Goal: Transaction & Acquisition: Subscribe to service/newsletter

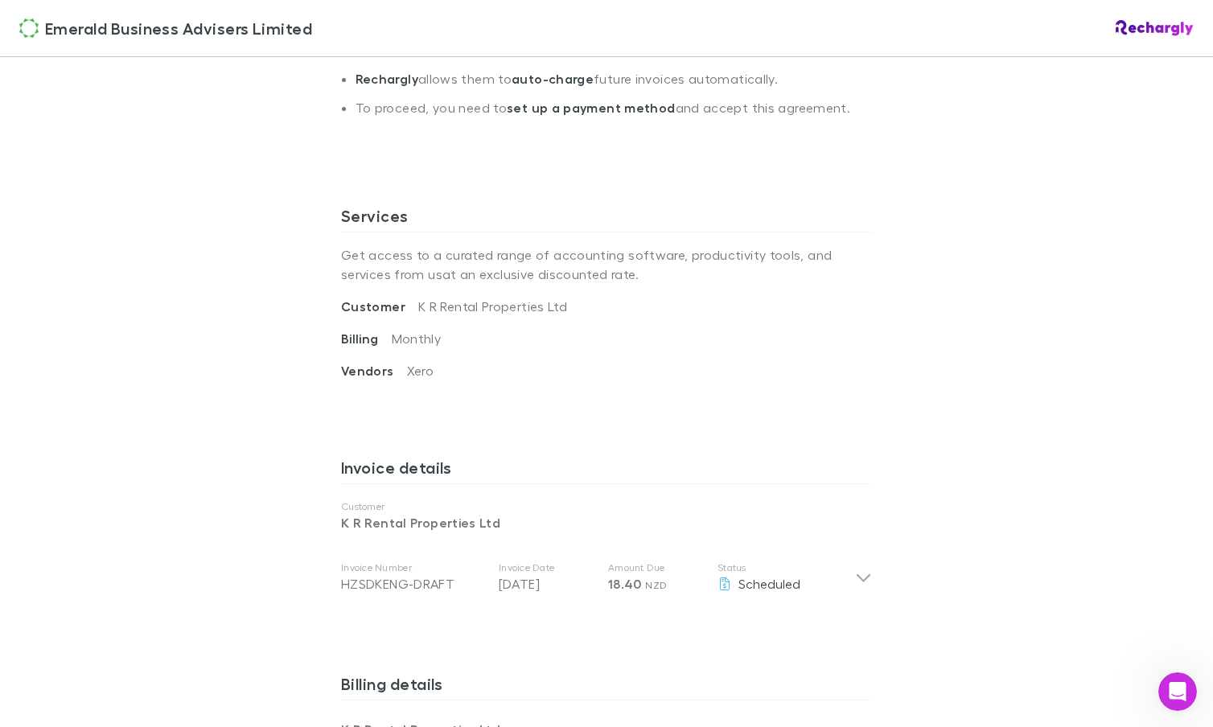
scroll to position [733, 0]
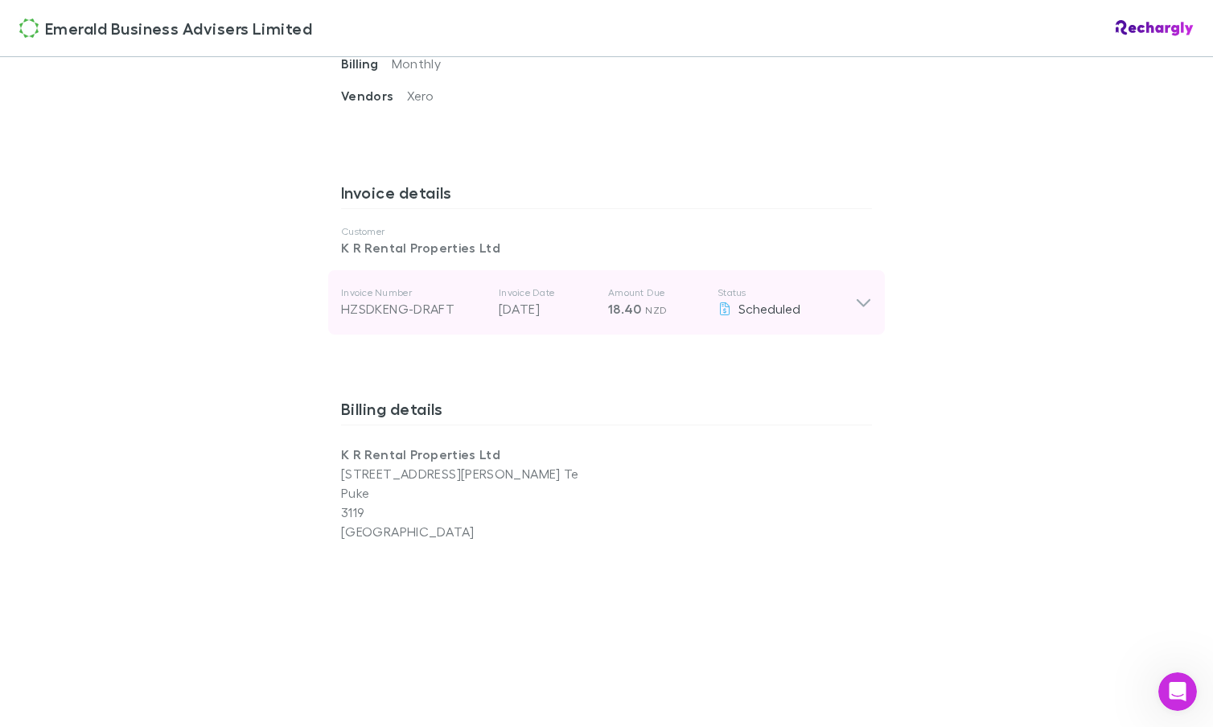
click at [864, 306] on icon at bounding box center [863, 302] width 17 height 19
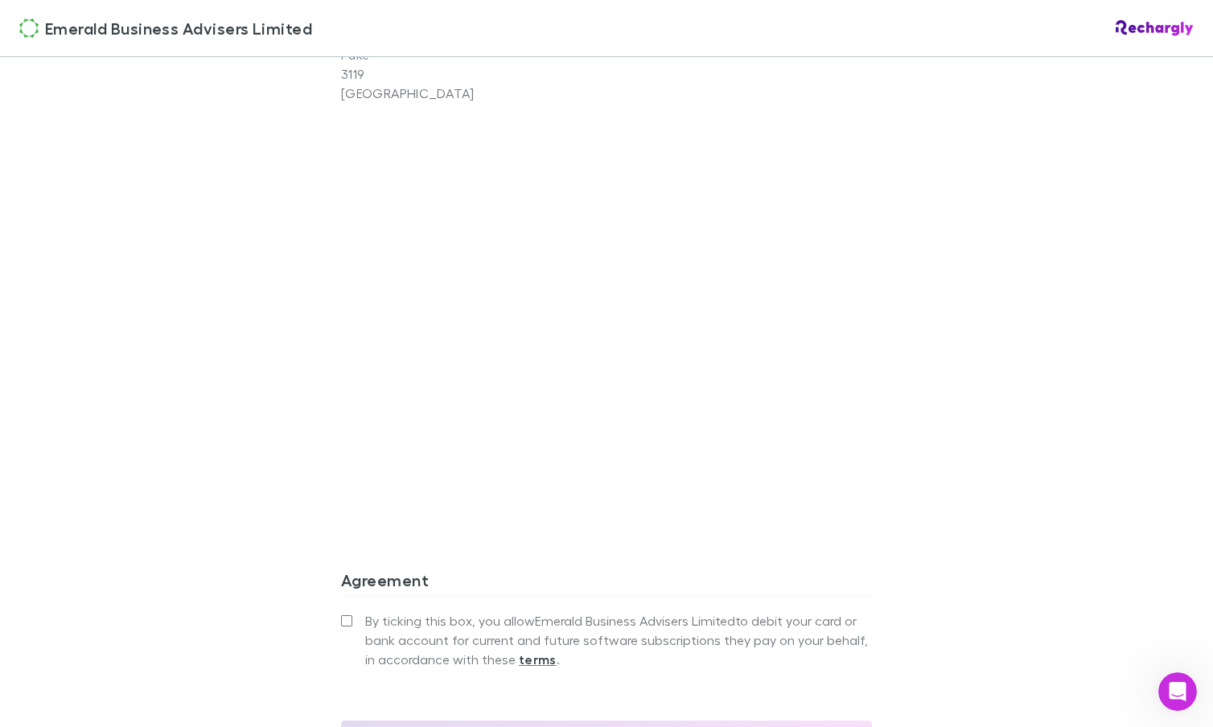
scroll to position [1543, 0]
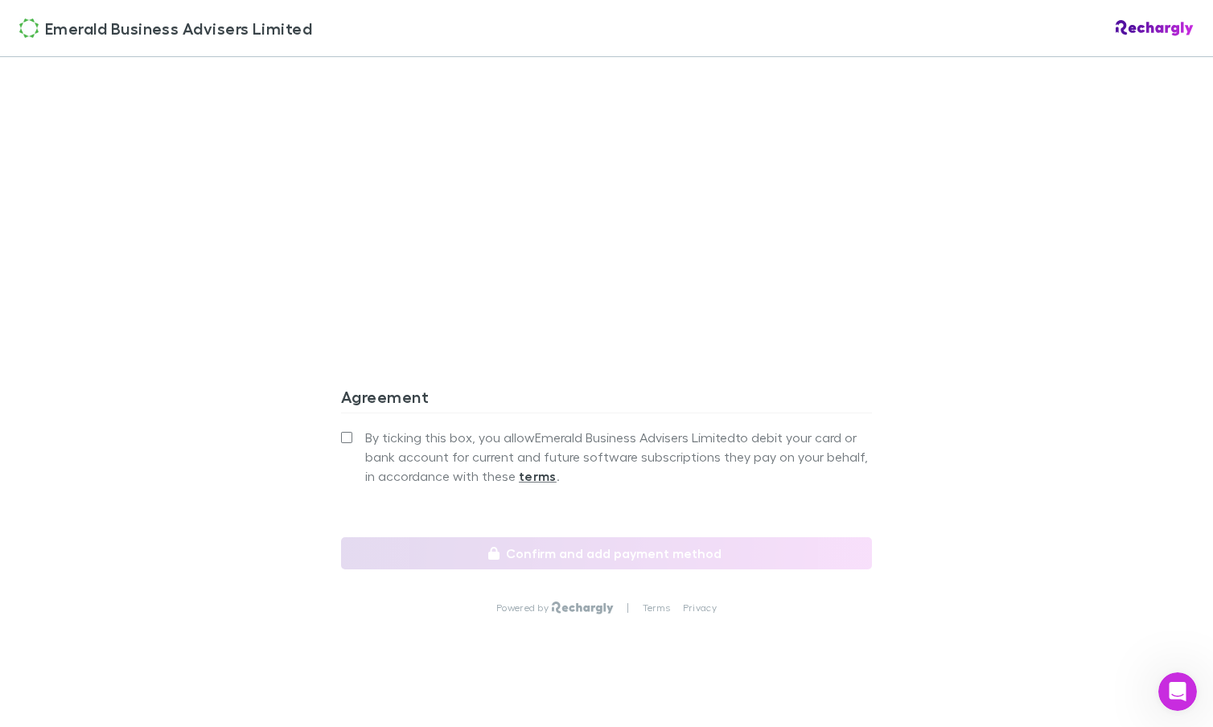
click at [273, 456] on div "Emerald Business Advisers Limited Emerald Business Advisers Limited Software su…" at bounding box center [606, 363] width 1213 height 727
click at [519, 468] on strong "terms" at bounding box center [538, 476] width 38 height 16
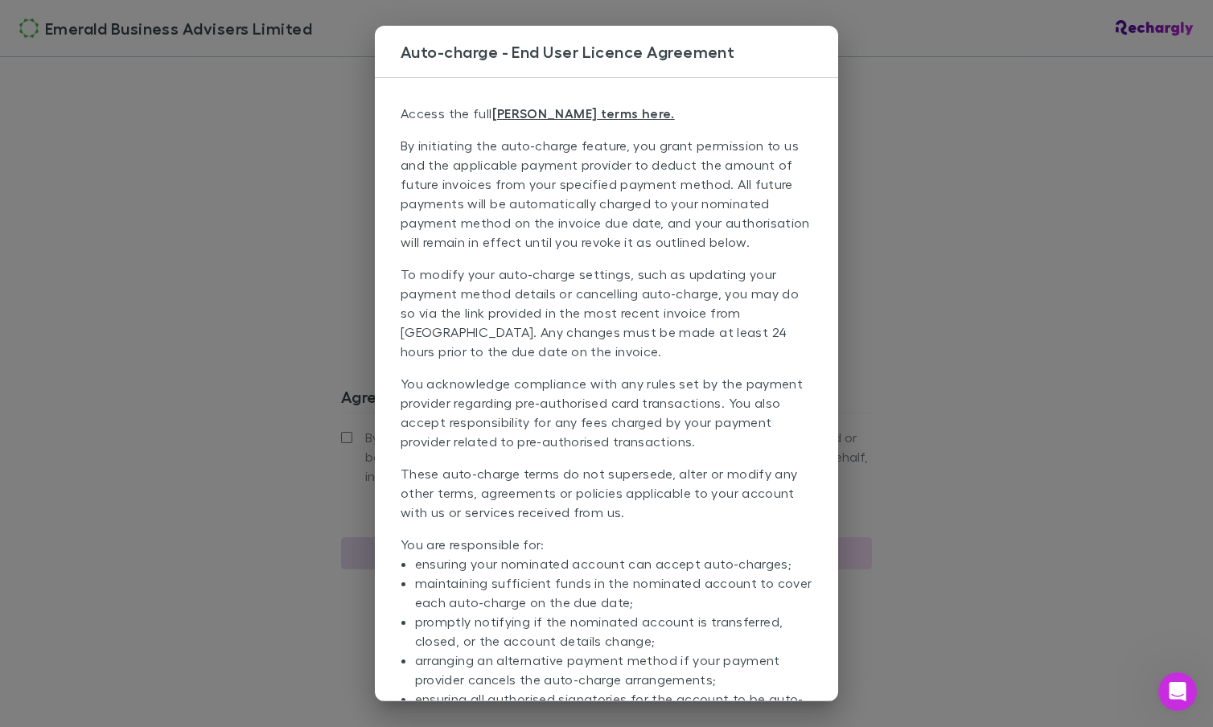
scroll to position [81, 0]
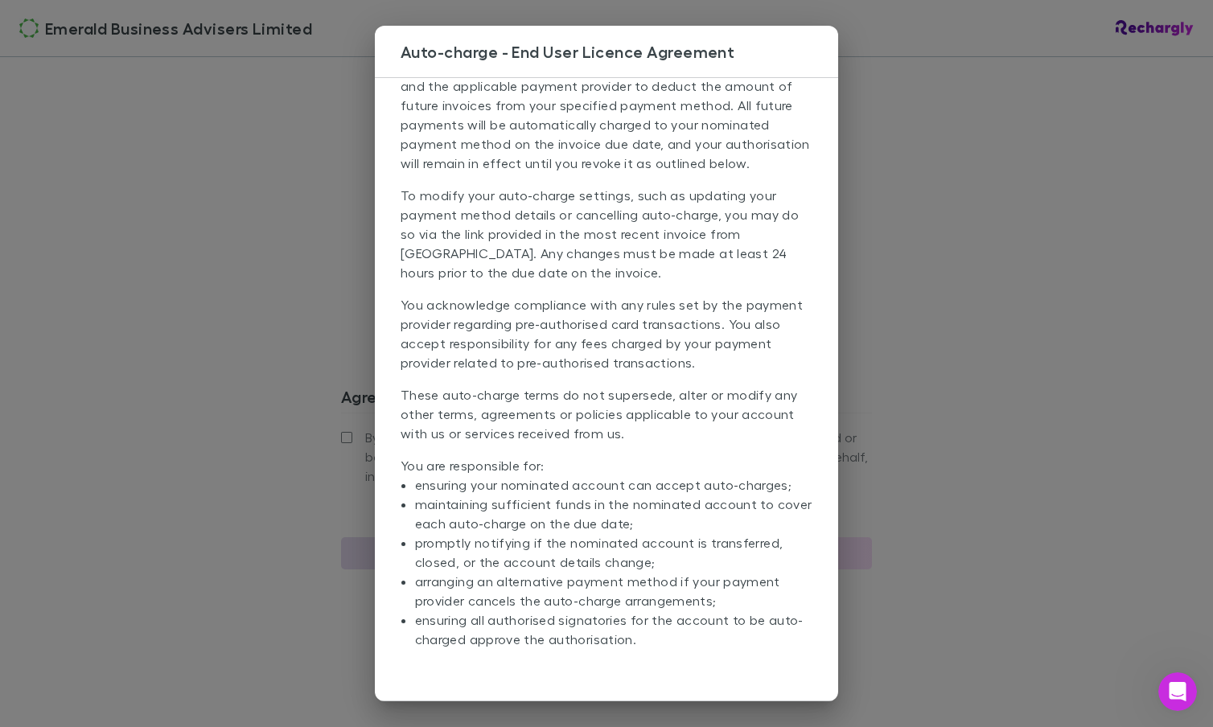
click at [529, 243] on p "To modify your auto-charge settings, such as updating your payment method detai…" at bounding box center [606, 240] width 412 height 109
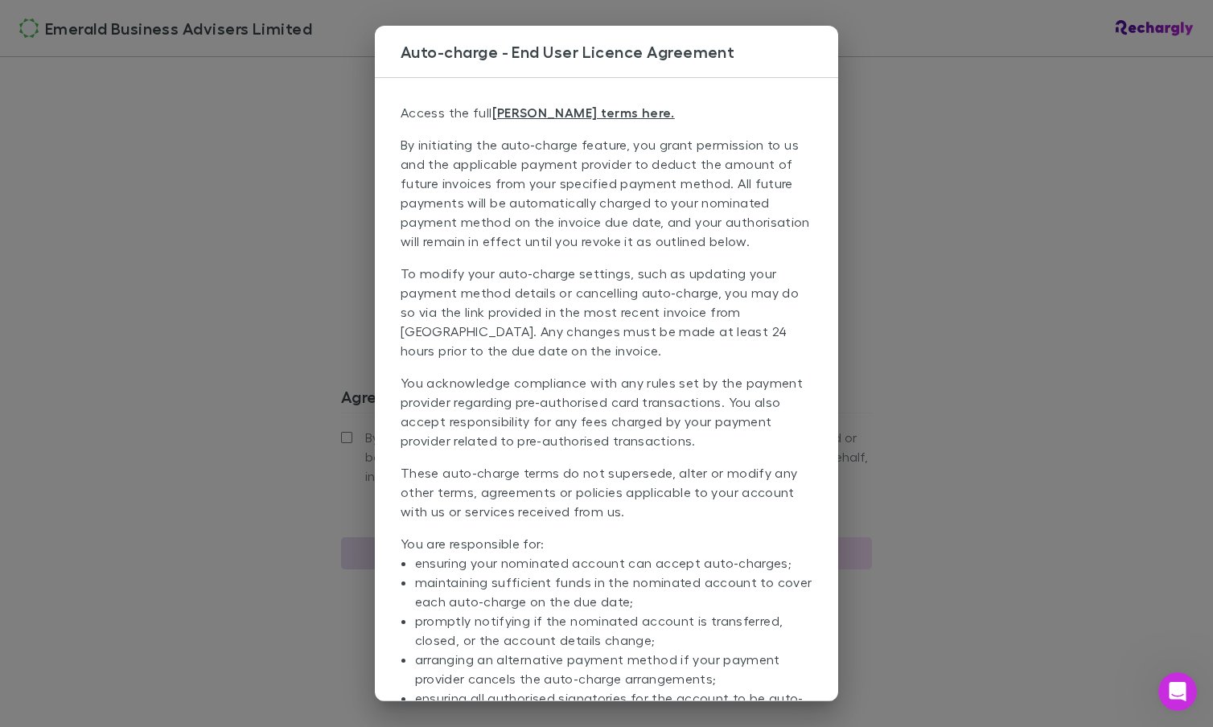
scroll to position [0, 0]
click at [532, 113] on link "EULA terms here." at bounding box center [583, 113] width 183 height 16
click at [927, 72] on div "Auto-charge - End User Licence Agreement Access the full EULA terms here. By in…" at bounding box center [606, 363] width 1213 height 727
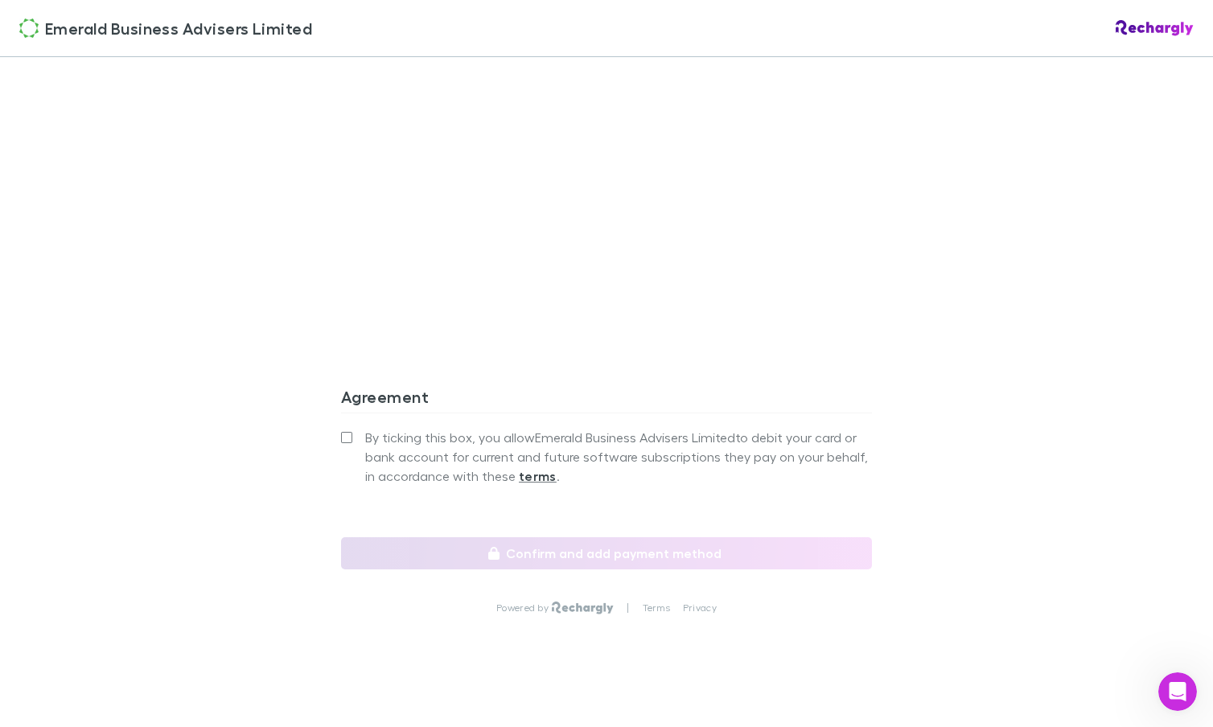
click at [356, 428] on label "By ticking this box, you allow Emerald Business Advisers Limited to debit your …" at bounding box center [606, 457] width 531 height 58
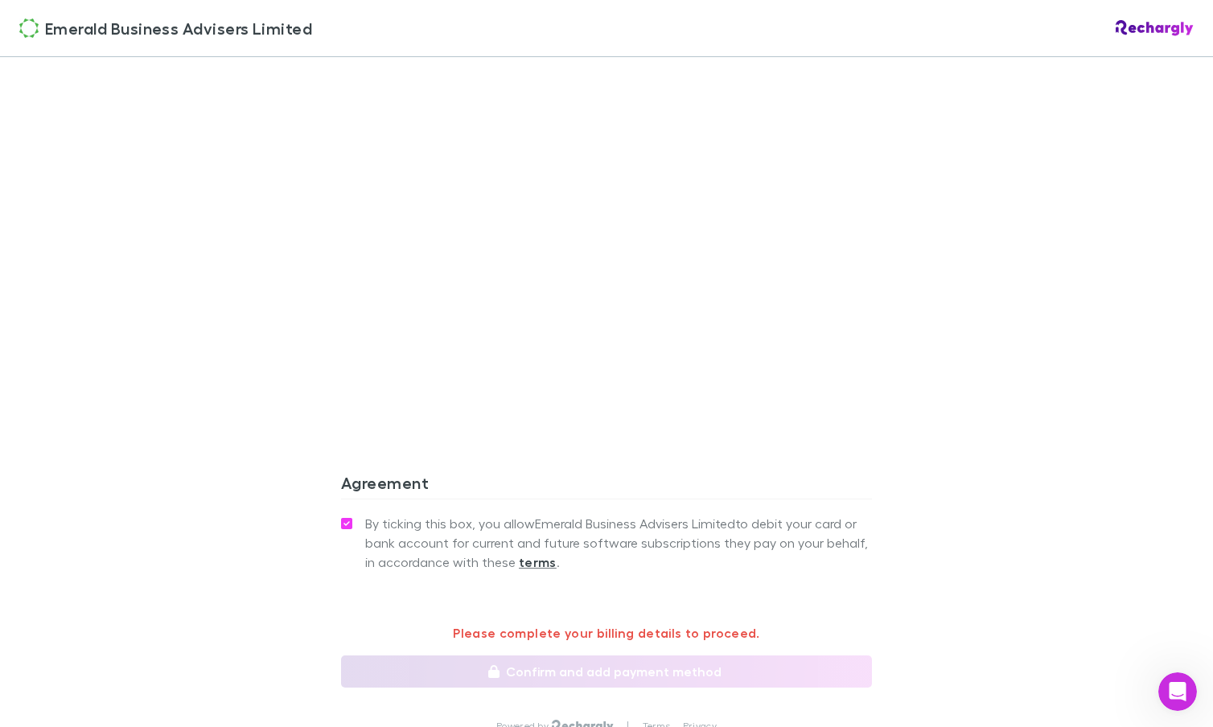
scroll to position [1360, 0]
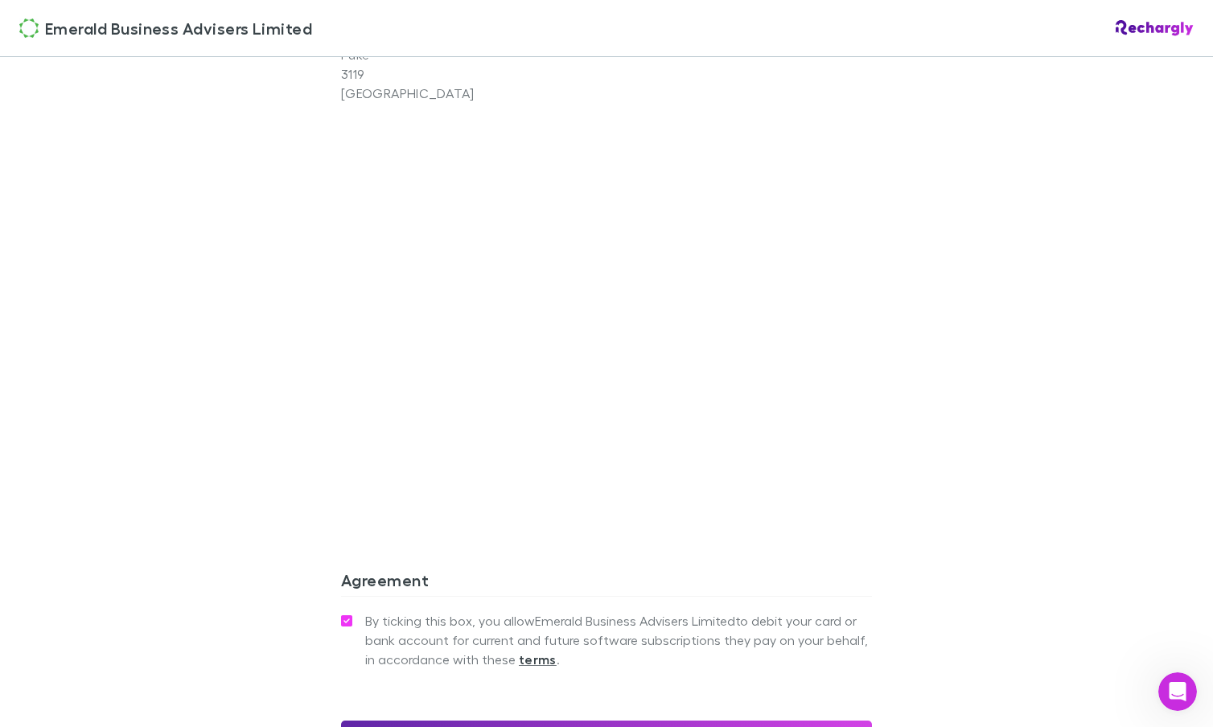
click at [270, 396] on div "Emerald Business Advisers Limited Emerald Business Advisers Limited Software su…" at bounding box center [606, 363] width 1213 height 727
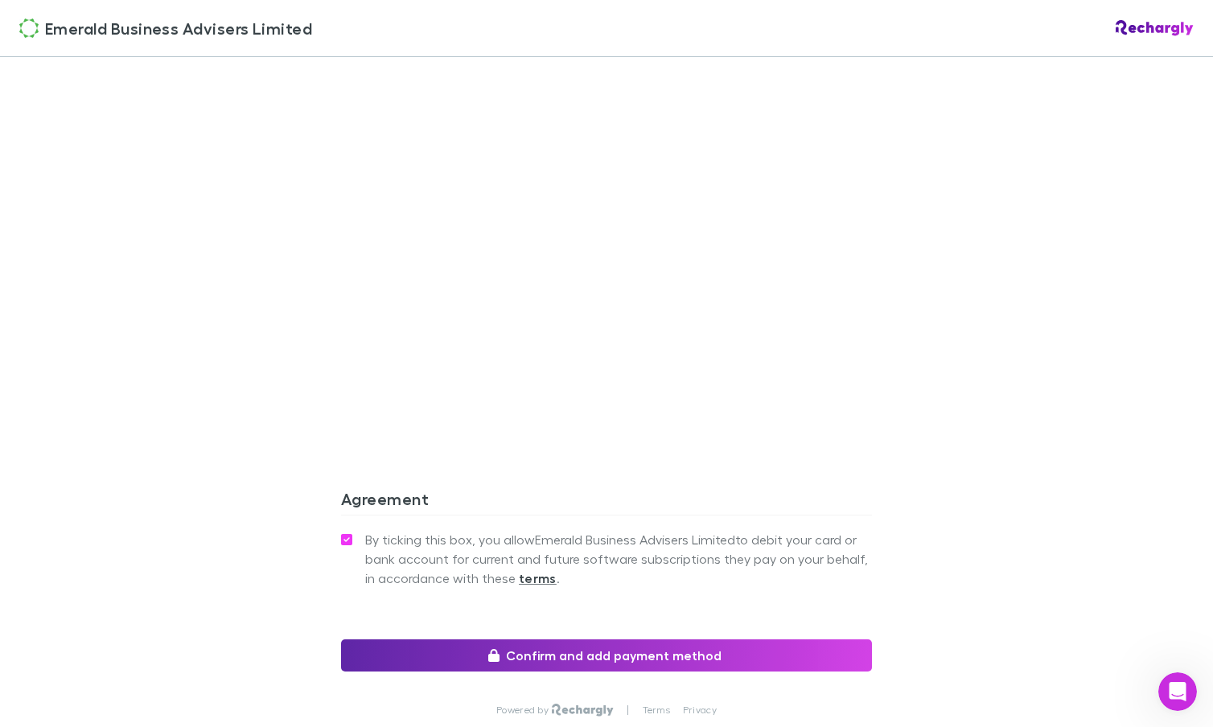
scroll to position [1543, 0]
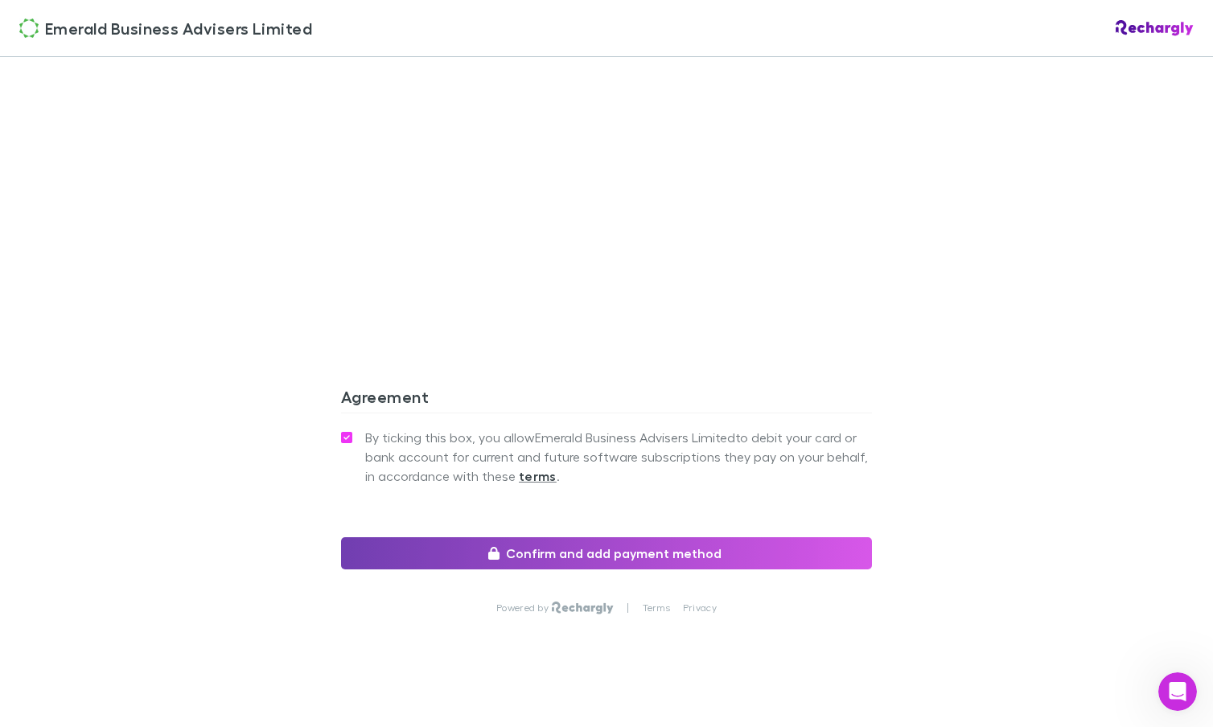
click at [631, 537] on button "Confirm and add payment method" at bounding box center [606, 553] width 531 height 32
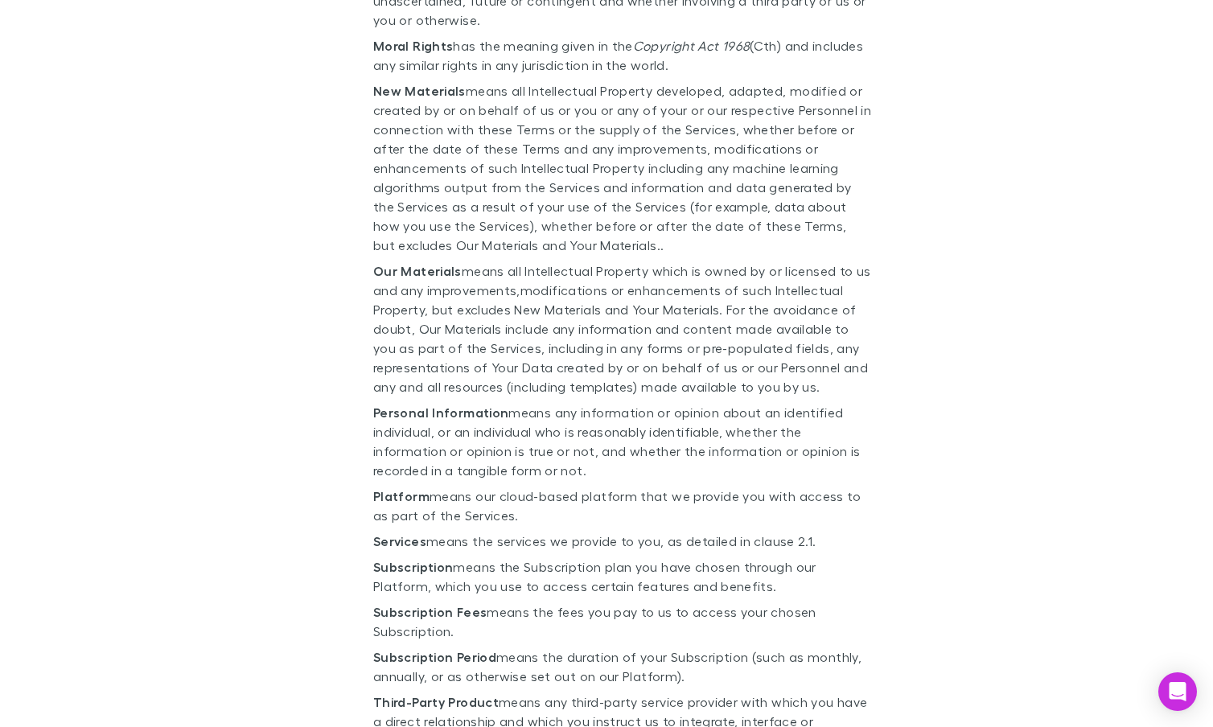
scroll to position [11229, 0]
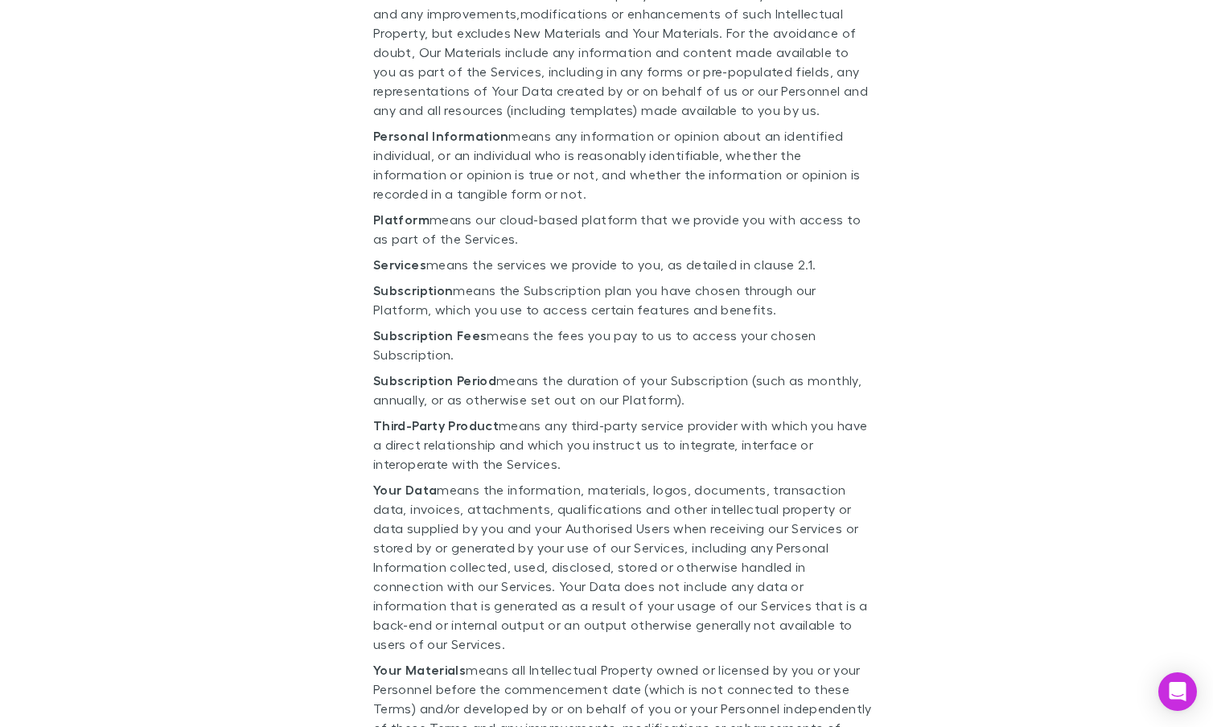
click at [832, 660] on p "Your Materials means all Intellectual Property owned or licensed by you or your…" at bounding box center [622, 708] width 499 height 96
drag, startPoint x: 802, startPoint y: 642, endPoint x: 729, endPoint y: 542, distance: 123.7
click at [983, 453] on main "End User Licence Agreement Version number: 1 Rechargly Platform Terms and Condi…" at bounding box center [606, 363] width 1213 height 727
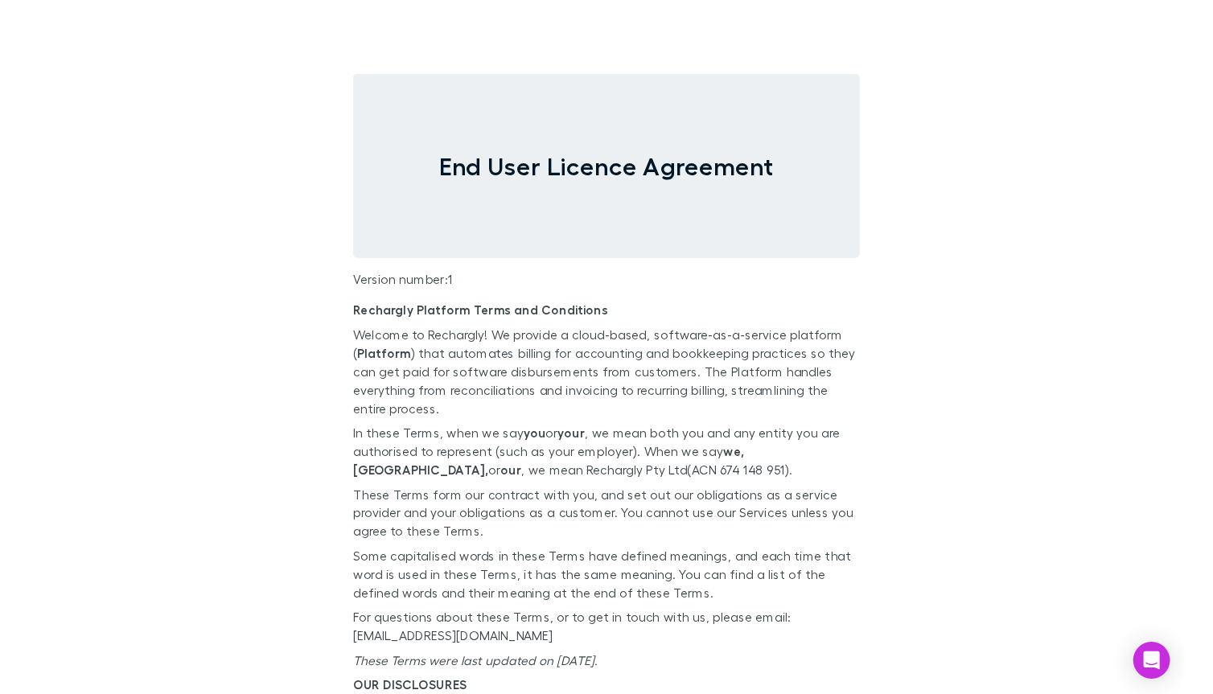
scroll to position [11203, 0]
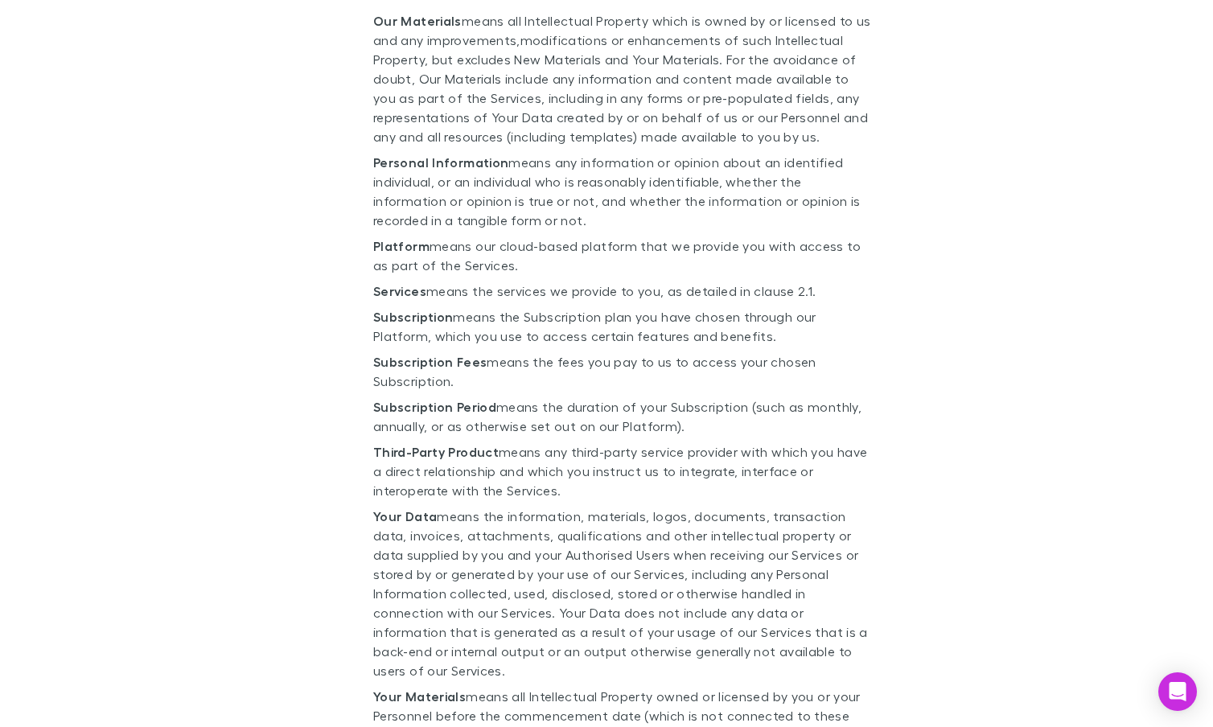
click at [503, 236] on p "Platform means our cloud-based platform that we provide you with access to as p…" at bounding box center [622, 255] width 499 height 39
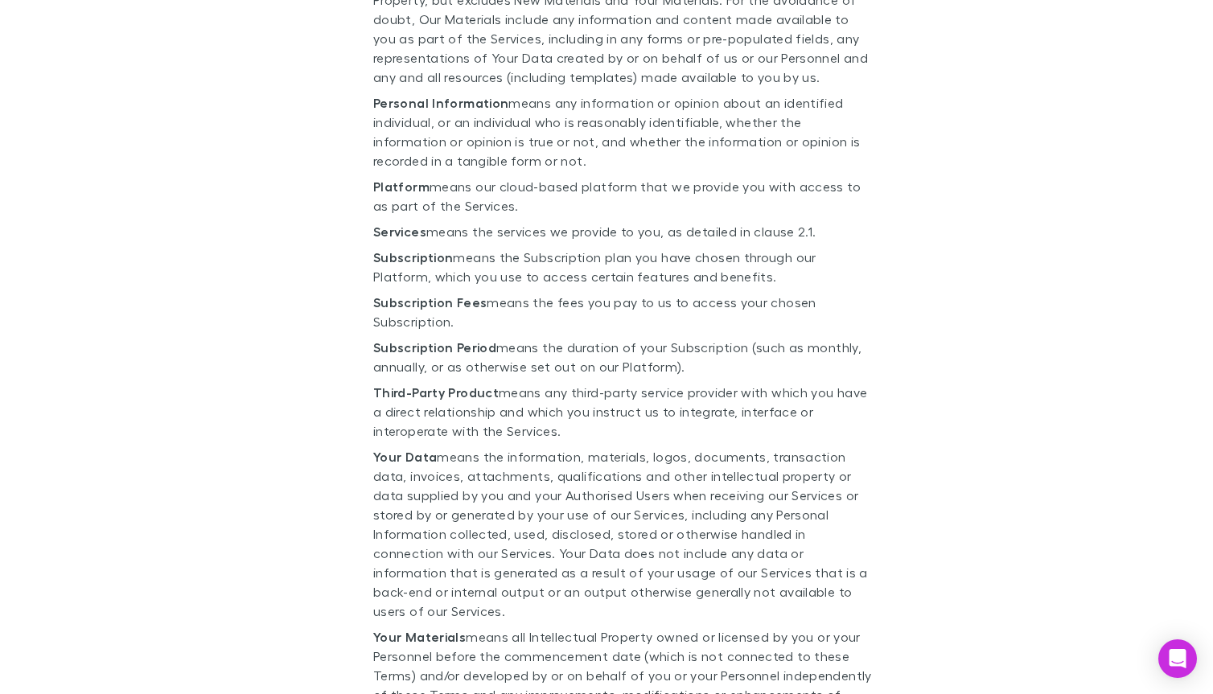
scroll to position [503, 0]
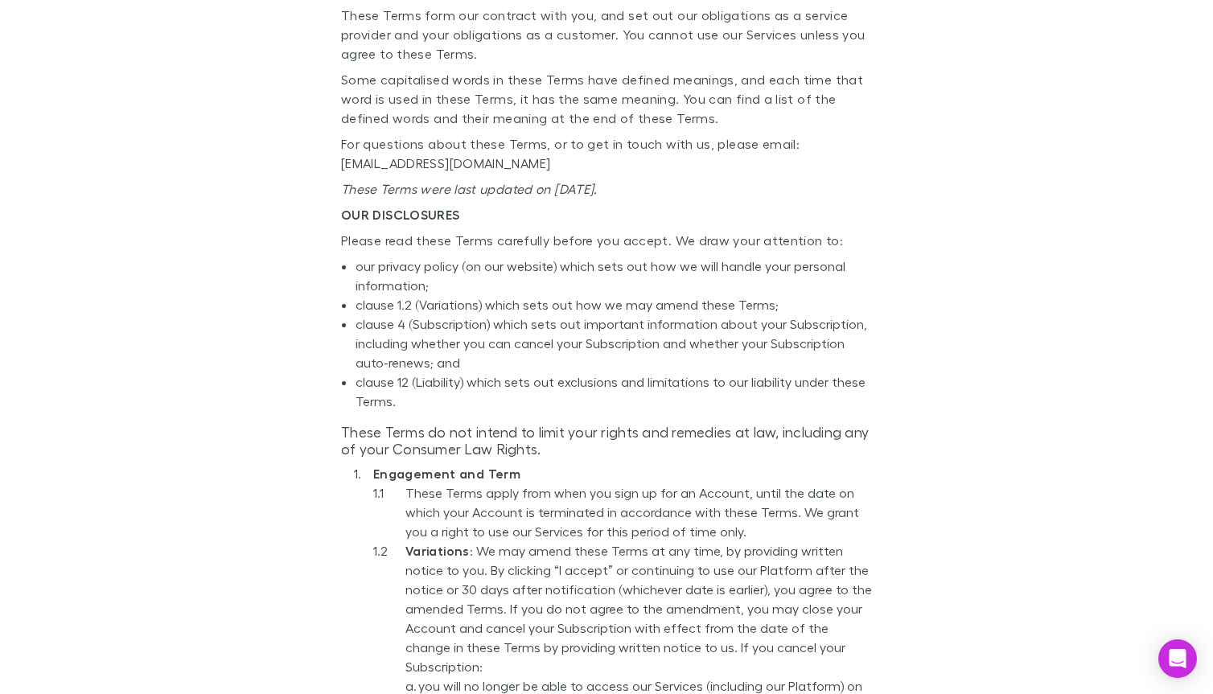
click at [679, 326] on li "clause 4 (Subscription) which sets out important information about your Subscri…" at bounding box center [613, 343] width 516 height 58
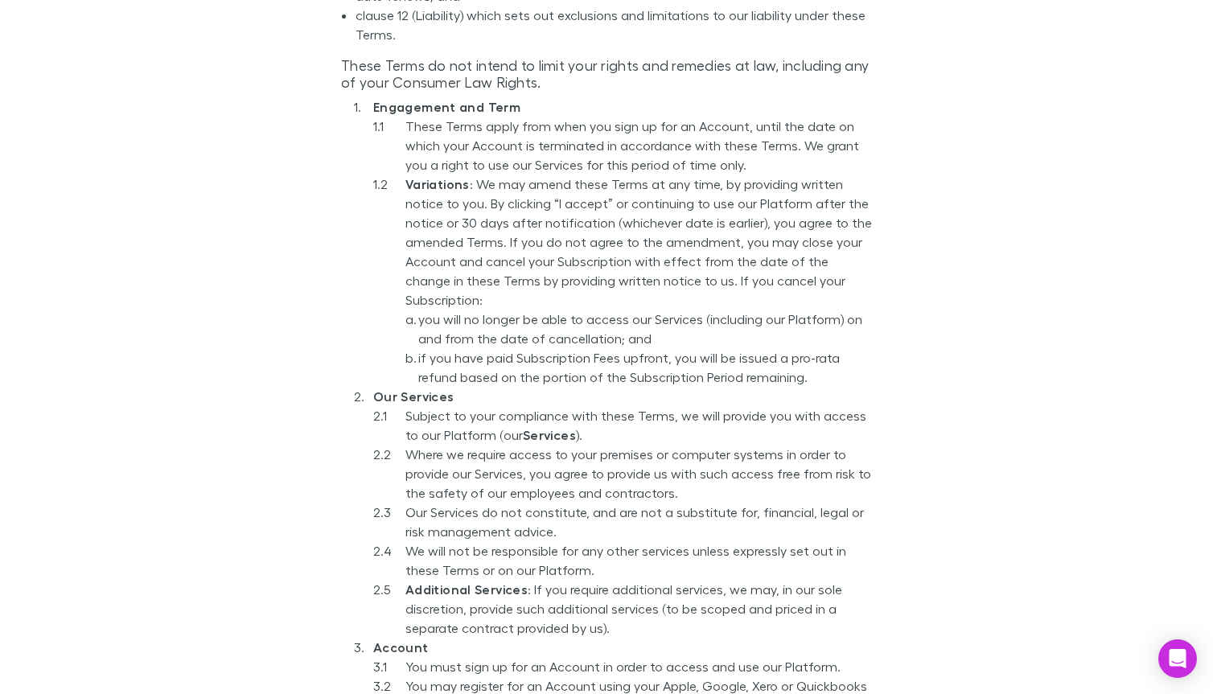
scroll to position [2338, 0]
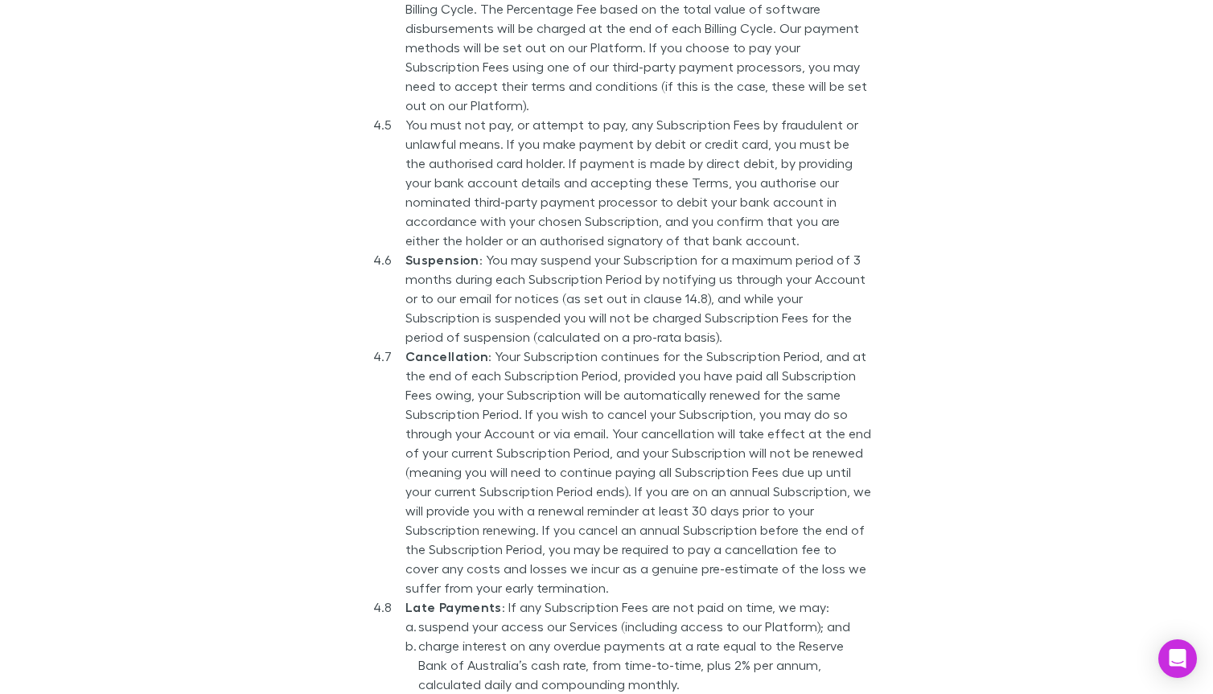
click at [601, 205] on li "You must not pay, or attempt to pay, any Subscription Fees by fraudulent or unl…" at bounding box center [638, 182] width 466 height 135
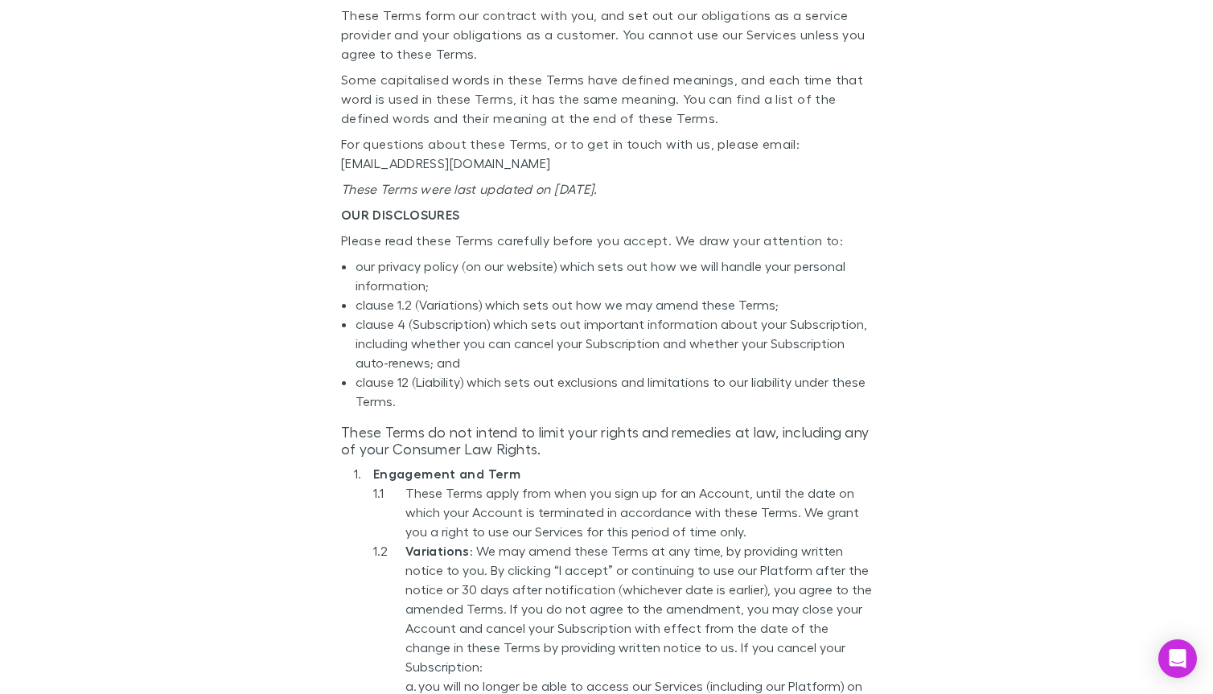
scroll to position [847, 0]
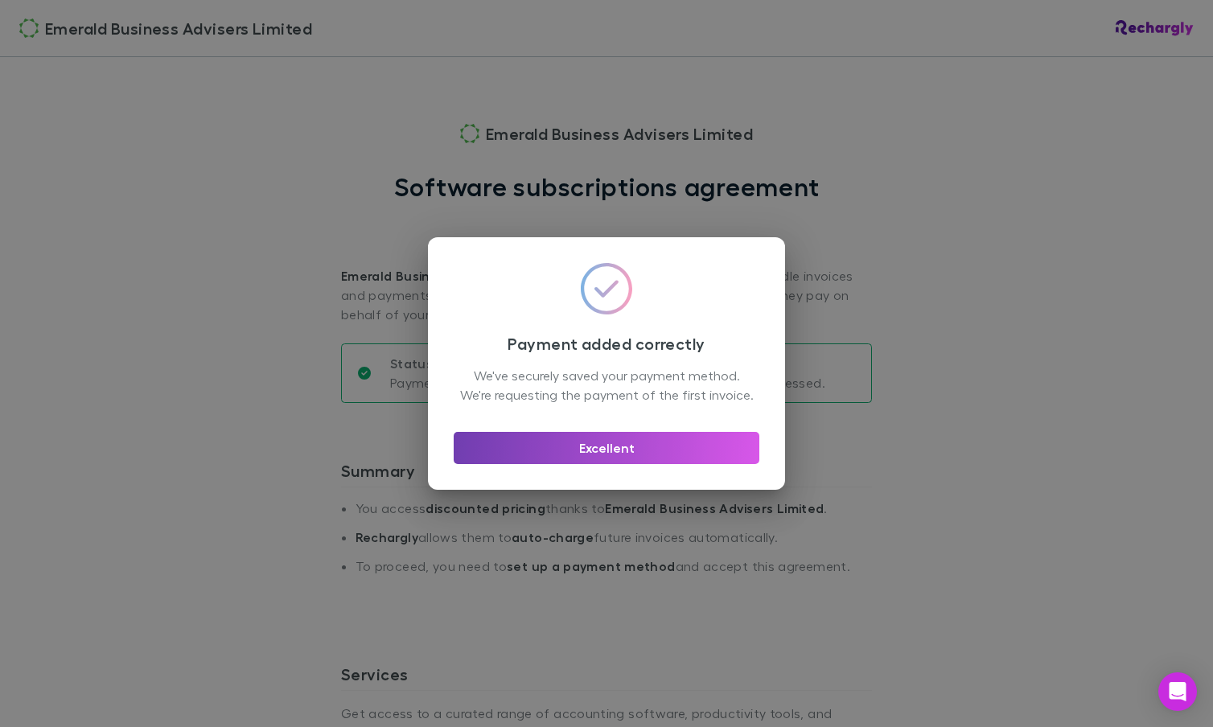
click at [607, 463] on button "Excellent" at bounding box center [607, 448] width 306 height 32
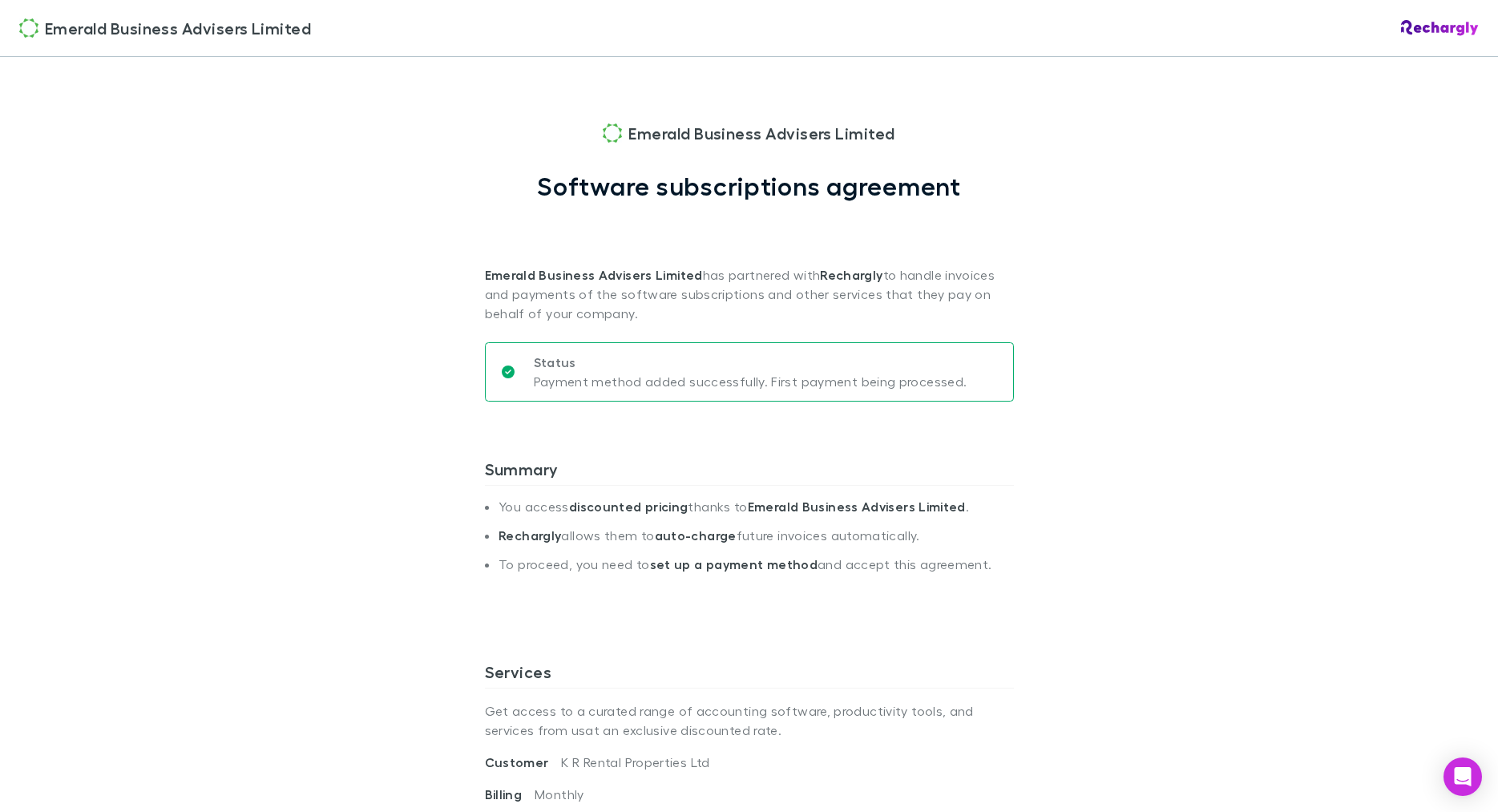
click at [399, 84] on div "Emerald Business Advisers Limited Emerald Business Advisers Limited Software su…" at bounding box center [749, 406] width 1498 height 812
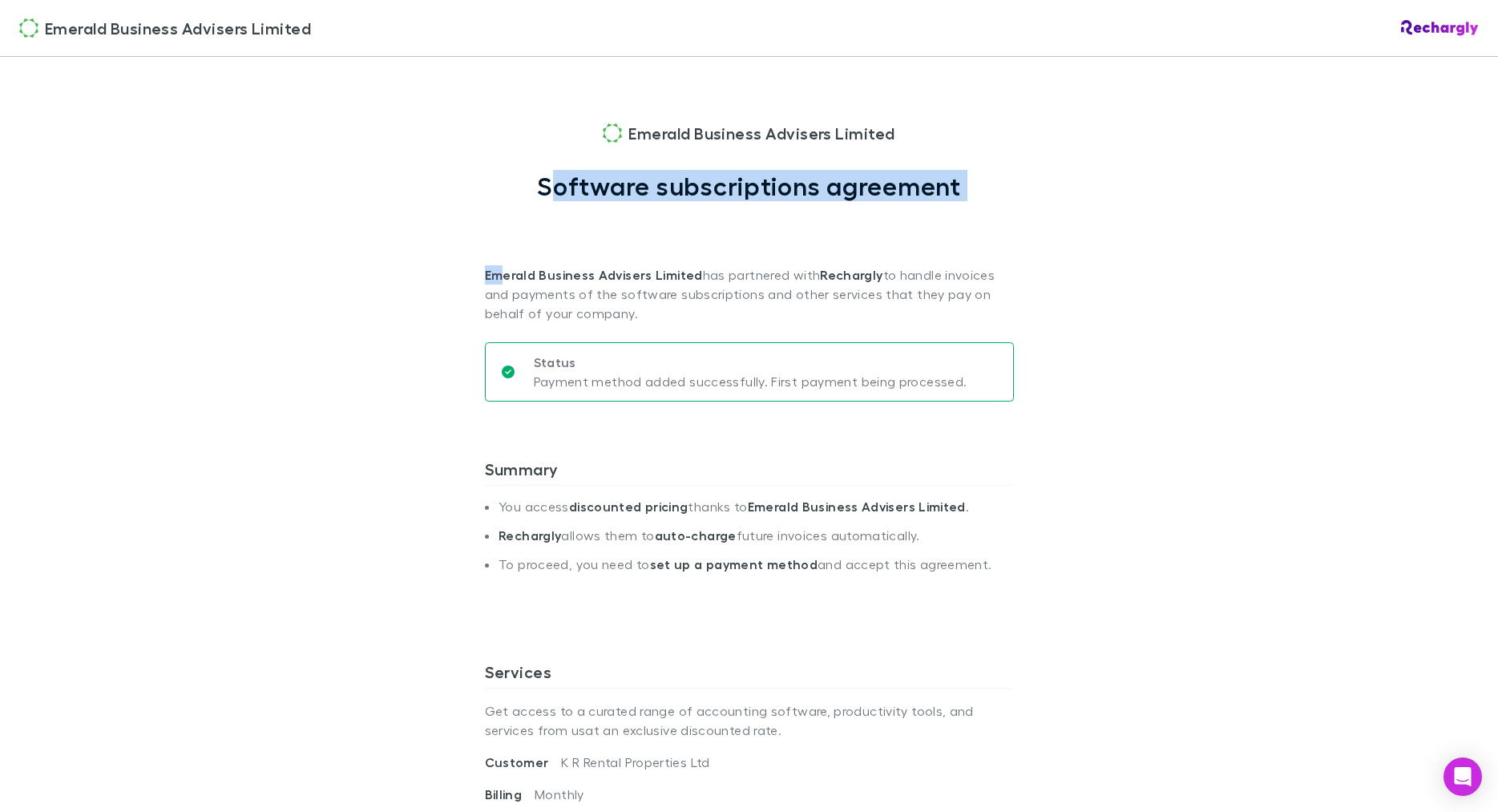
click at [559, 196] on div "Emerald Business Advisers Limited Software subscriptions agreement Emerald Busi…" at bounding box center [749, 221] width 529 height 202
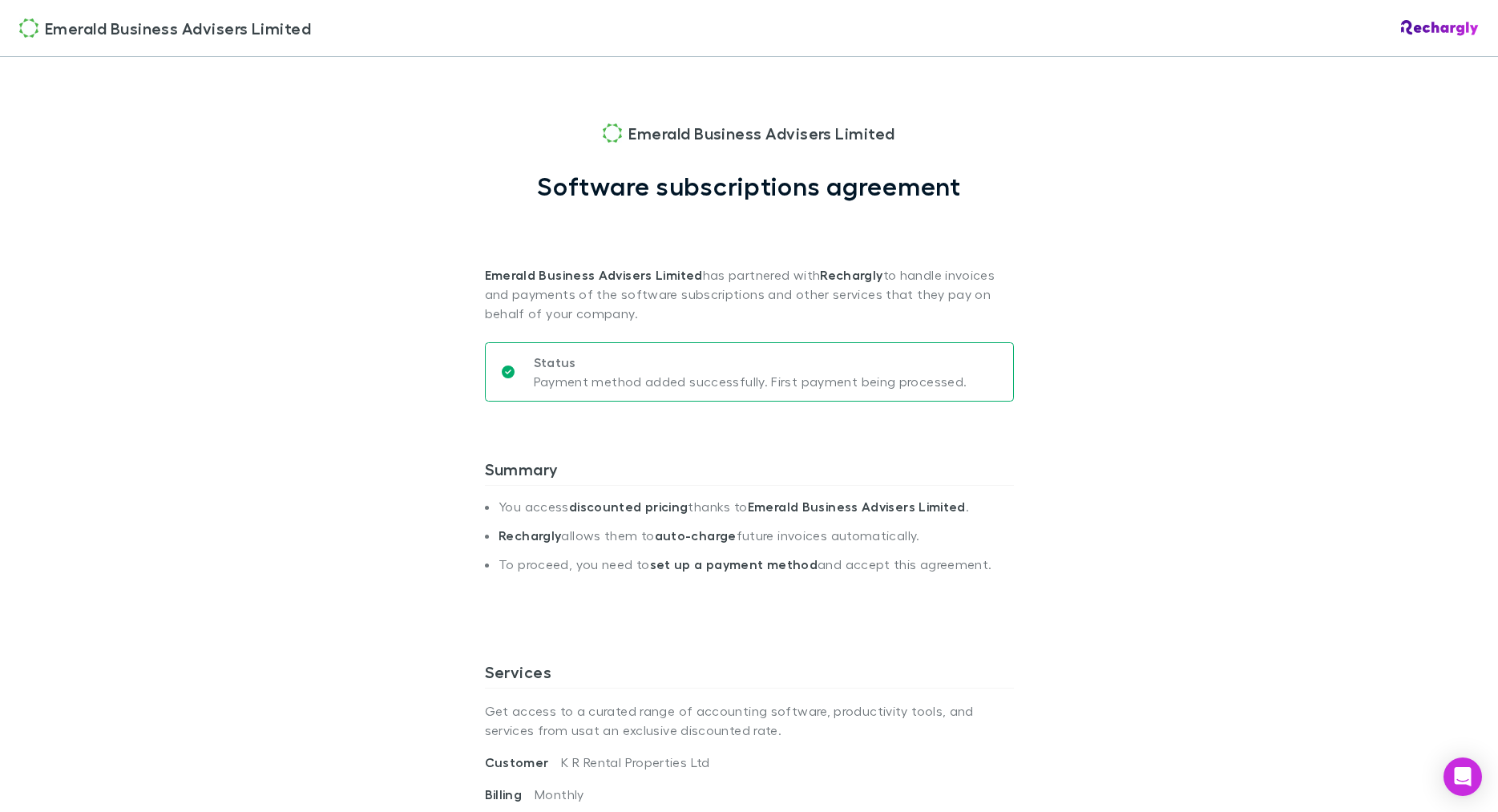
click at [452, 109] on div "Emerald Business Advisers Limited Emerald Business Advisers Limited Software su…" at bounding box center [749, 406] width 1498 height 812
drag, startPoint x: 426, startPoint y: 94, endPoint x: 612, endPoint y: 286, distance: 267.3
click at [760, 420] on div "Emerald Business Advisers Limited Emerald Business Advisers Limited Software su…" at bounding box center [749, 406] width 1498 height 812
click at [452, 126] on div "Emerald Business Advisers Limited Emerald Business Advisers Limited Software su…" at bounding box center [749, 406] width 1498 height 812
